Goal: Task Accomplishment & Management: Complete application form

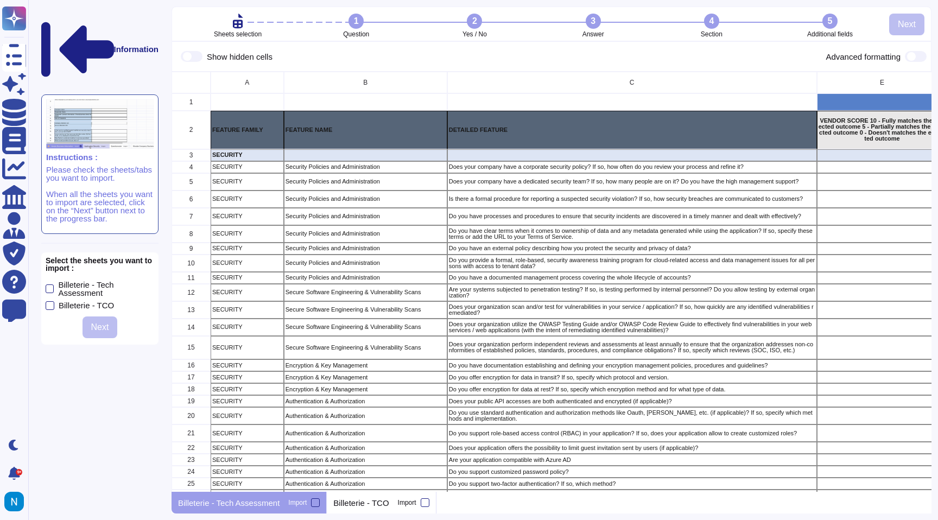
scroll to position [420, 760]
click at [92, 281] on div "Billeterie - Tech Assessment" at bounding box center [106, 289] width 96 height 16
click at [0, 0] on input "Billeterie - Tech Assessment" at bounding box center [0, 0] width 0 height 0
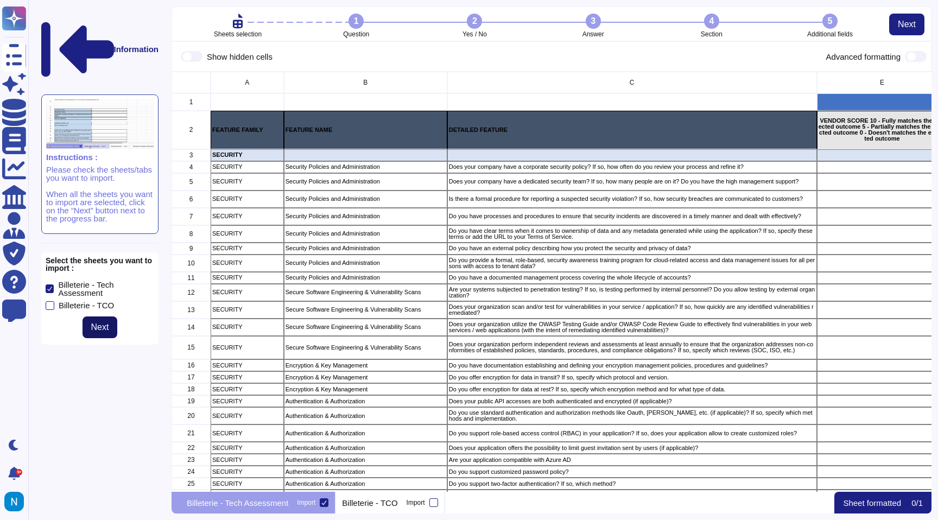
click at [99, 323] on span "Next" at bounding box center [100, 327] width 18 height 9
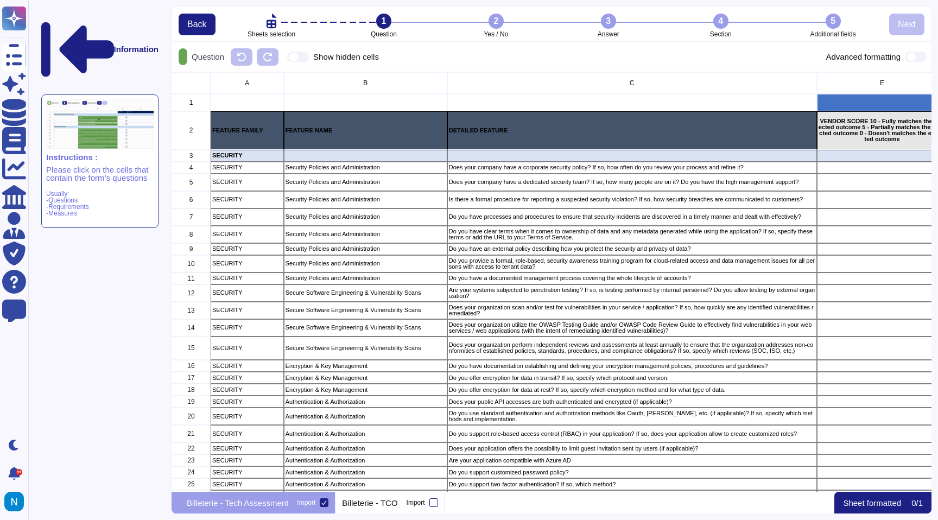
click at [124, 166] on p "Please click on the cells that contain the form’s questions" at bounding box center [99, 174] width 107 height 16
click at [891, 505] on p "Sheet formatted" at bounding box center [872, 503] width 58 height 8
click at [438, 504] on div at bounding box center [433, 502] width 9 height 9
click at [0, 0] on input "Import" at bounding box center [0, 0] width 0 height 0
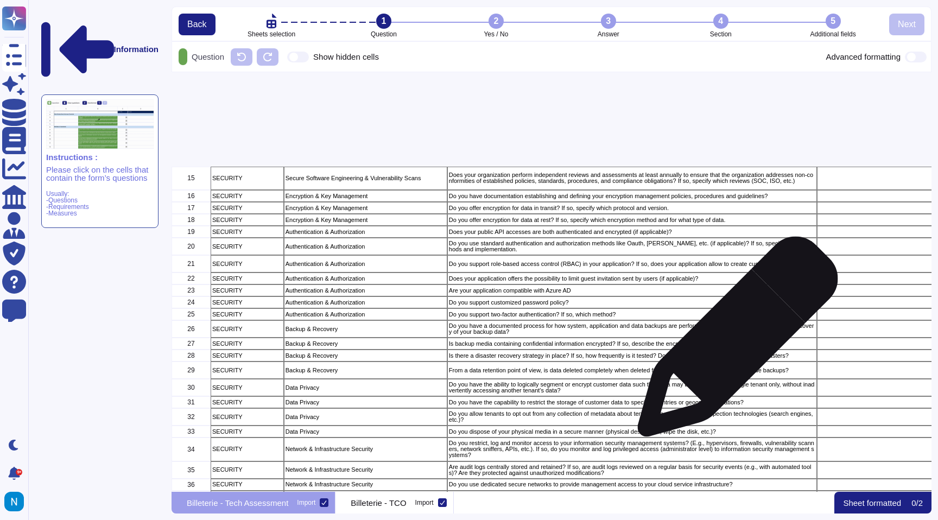
scroll to position [897, 0]
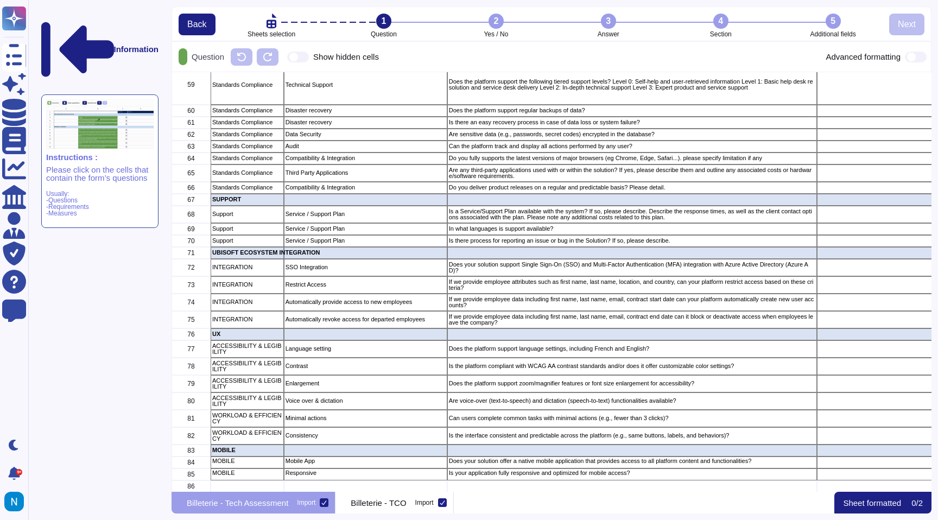
click at [912, 56] on span at bounding box center [916, 57] width 22 height 11
click at [900, 57] on input "checkbox" at bounding box center [900, 57] width 0 height 0
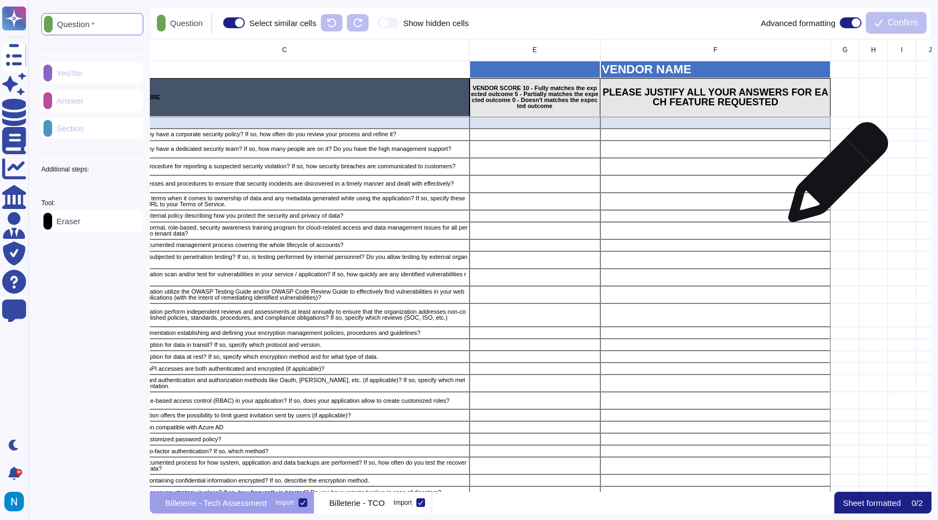
scroll to position [0, 331]
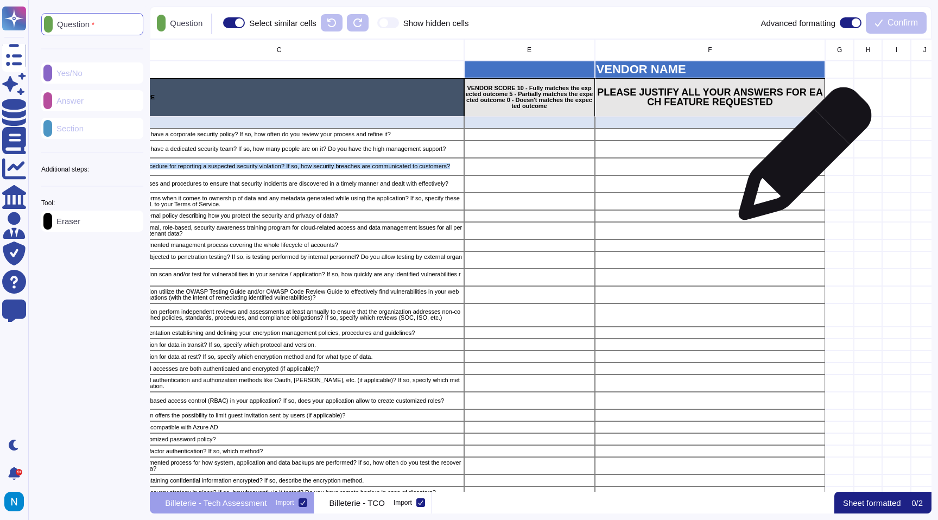
drag, startPoint x: 802, startPoint y: 163, endPoint x: 800, endPoint y: 154, distance: 9.5
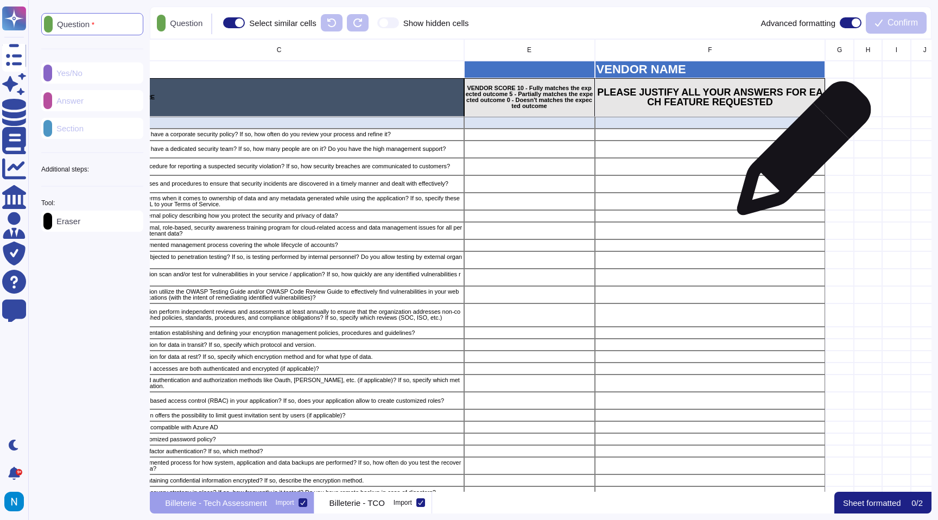
click at [800, 154] on div "grid" at bounding box center [710, 149] width 231 height 17
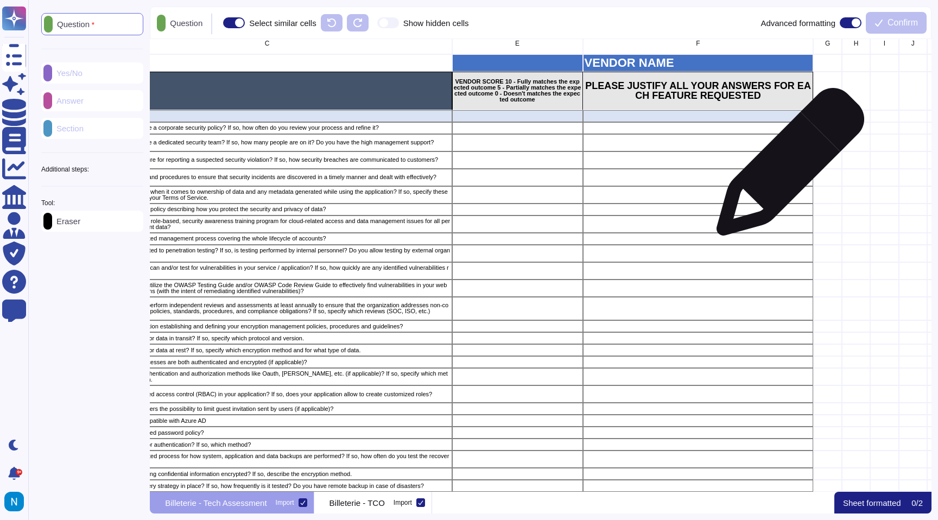
scroll to position [0, 343]
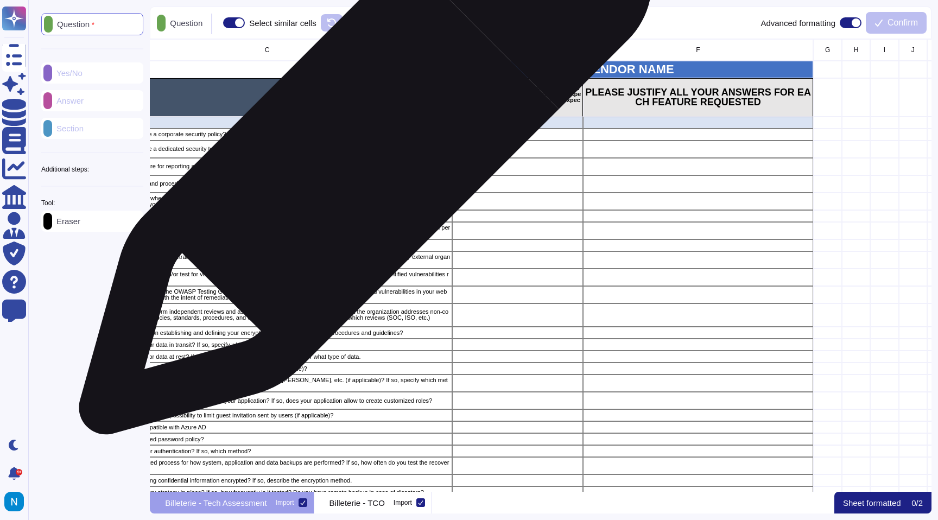
click at [361, 152] on p "Does your company have a dedicated security team? If so, how many people are on…" at bounding box center [267, 149] width 366 height 6
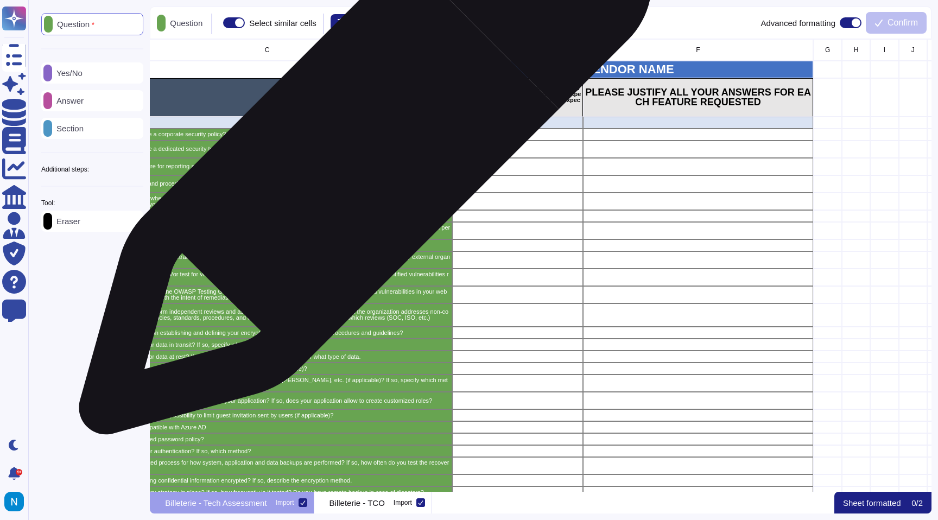
click at [361, 152] on p "Does your company have a dedicated security team? If so, how many people are on…" at bounding box center [267, 149] width 366 height 6
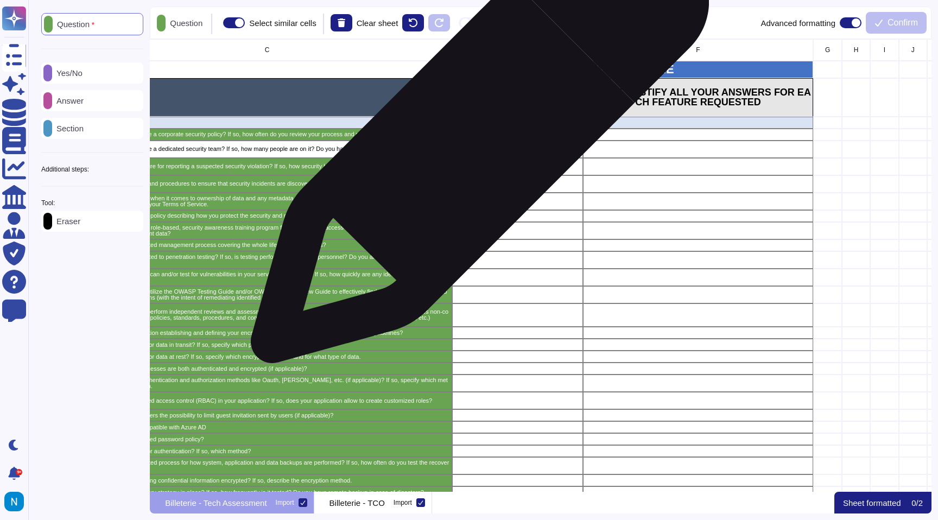
click at [482, 143] on div "grid" at bounding box center [517, 149] width 131 height 17
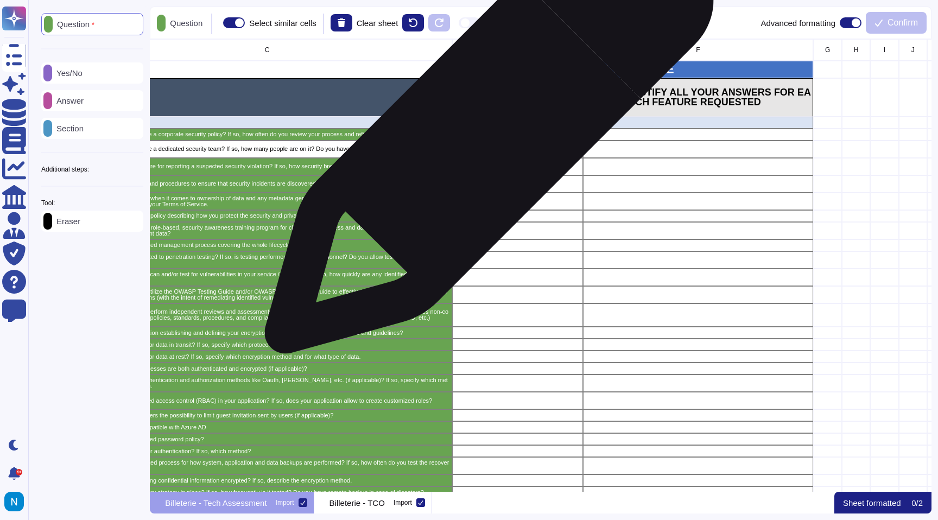
click at [485, 135] on div "grid" at bounding box center [517, 135] width 131 height 12
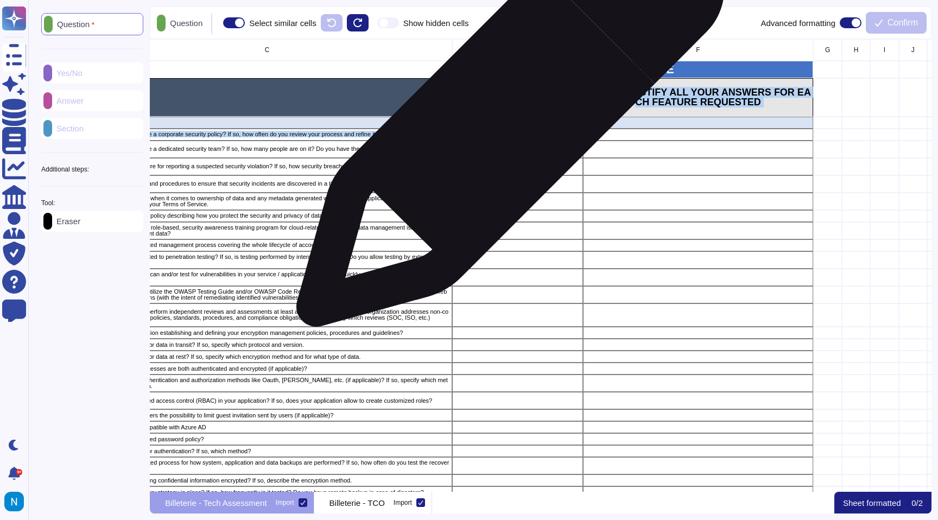
drag, startPoint x: 485, startPoint y: 135, endPoint x: 719, endPoint y: 83, distance: 239.7
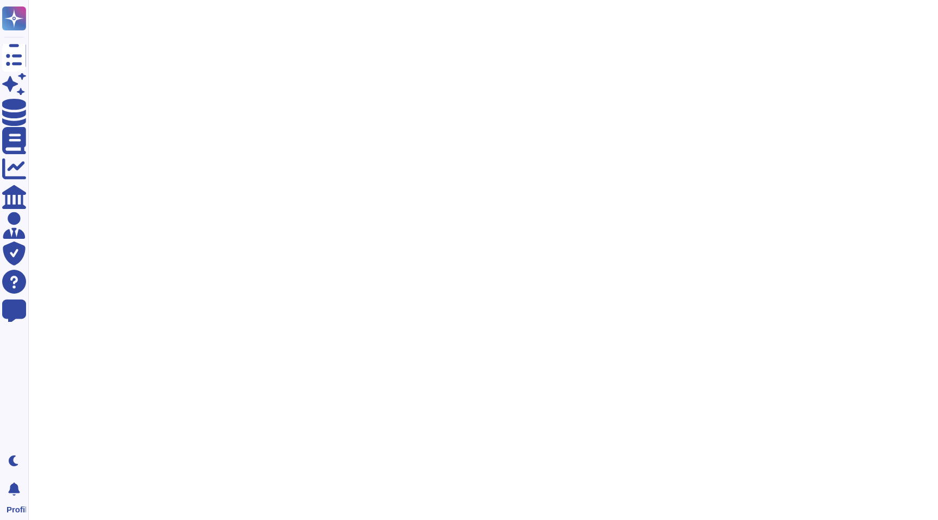
drag, startPoint x: 0, startPoint y: 0, endPoint x: 798, endPoint y: 37, distance: 798.8
click at [796, 65] on html "Questionnaires Skypher Agent Knowledge Base Documents Analytics CAIQ / SIG Admi…" at bounding box center [469, 32] width 938 height 65
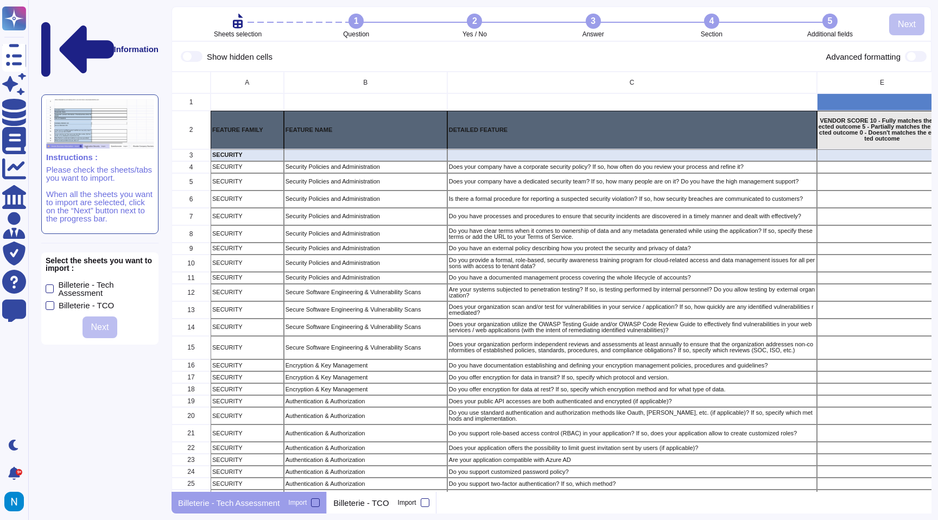
scroll to position [420, 760]
click at [645, 182] on p "Does your company have a dedicated security team? If so, how many people are on…" at bounding box center [632, 182] width 366 height 6
click at [659, 166] on p "Does your company have a corporate security policy? If so, how often do you rev…" at bounding box center [632, 167] width 366 height 6
click at [733, 172] on div "Does your company have a corporate security policy? If so, how often do you rev…" at bounding box center [632, 167] width 370 height 12
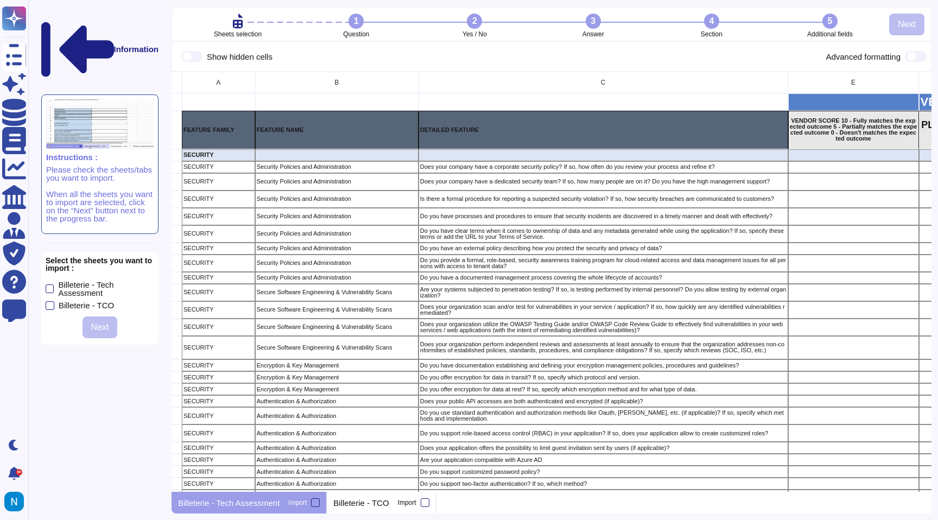
scroll to position [0, 37]
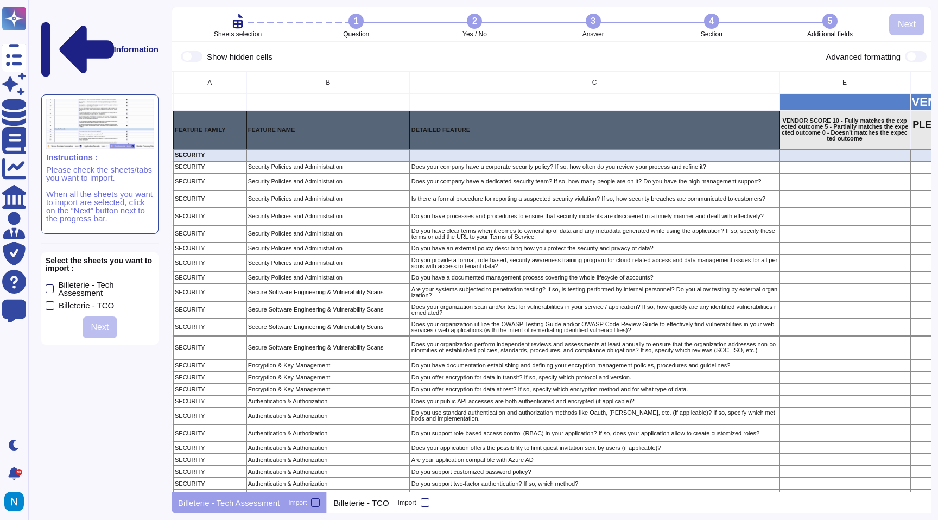
click at [90, 281] on div "Billeterie - Tech Assessment" at bounding box center [106, 289] width 96 height 16
click at [0, 0] on input "Billeterie - Tech Assessment" at bounding box center [0, 0] width 0 height 0
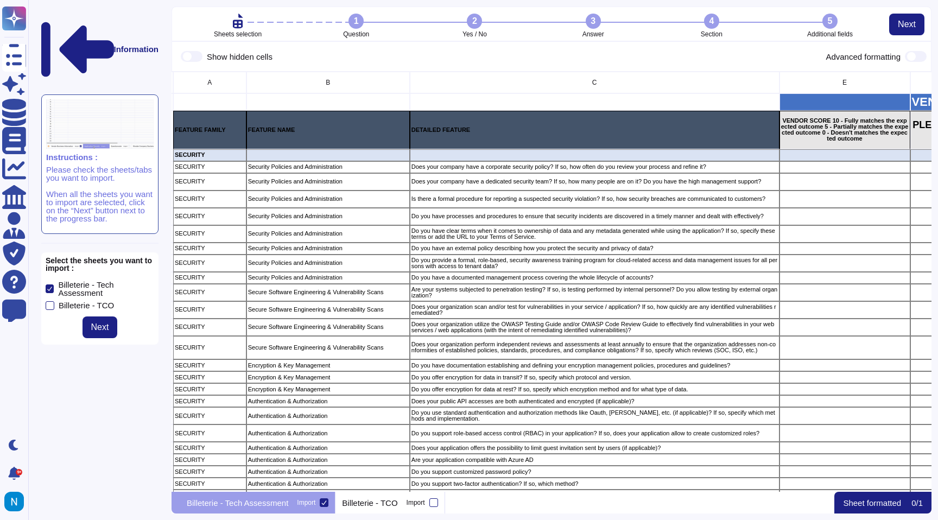
click at [98, 282] on div "Select the sheets you want to import : Billeterie - Tech Assessment Billeterie …" at bounding box center [99, 298] width 117 height 92
click at [86, 301] on div "Billeterie - TCO" at bounding box center [86, 305] width 55 height 8
click at [0, 0] on input "Billeterie - TCO" at bounding box center [0, 0] width 0 height 0
click at [98, 323] on span "Next" at bounding box center [100, 327] width 18 height 9
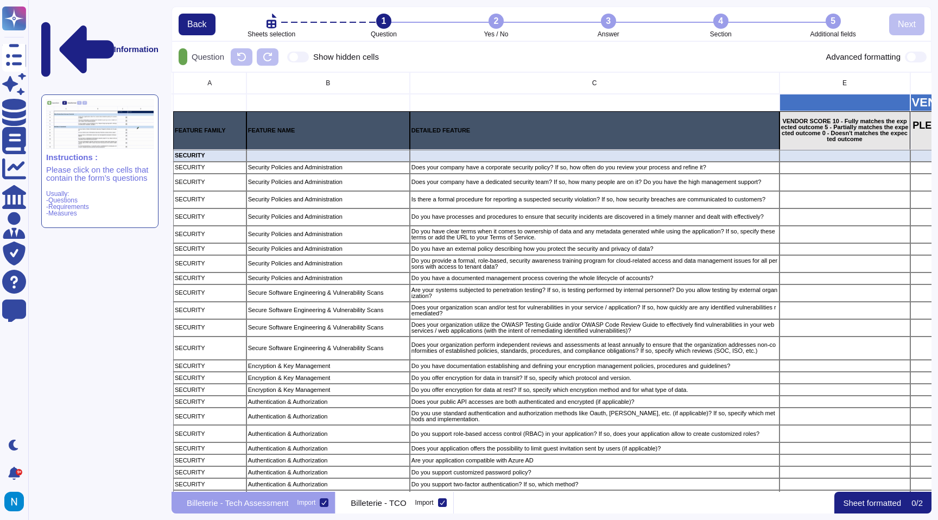
scroll to position [420, 760]
click at [92, 119] on div "Instructions : Please click on the cells that contain the form’s questions Usua…" at bounding box center [99, 161] width 117 height 134
click at [88, 124] on div "Instructions : Please click on the cells that contain the form’s questions Usua…" at bounding box center [99, 161] width 117 height 134
